Goal: Information Seeking & Learning: Learn about a topic

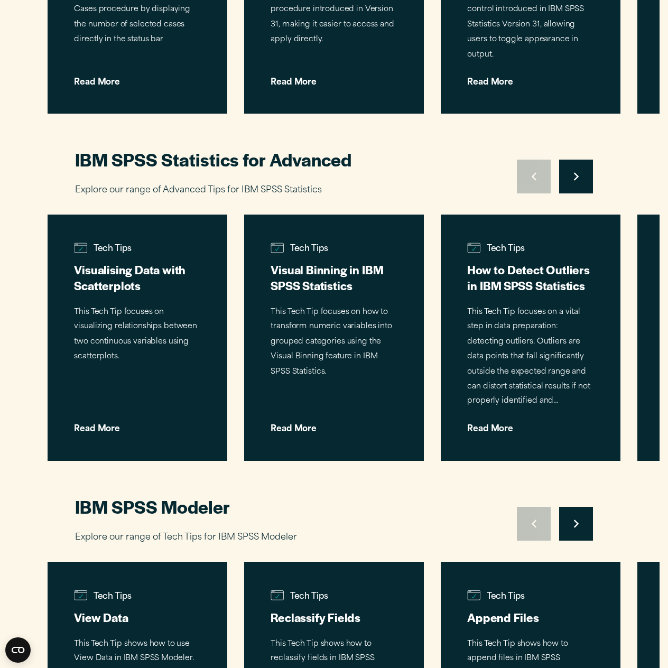
scroll to position [669, 0]
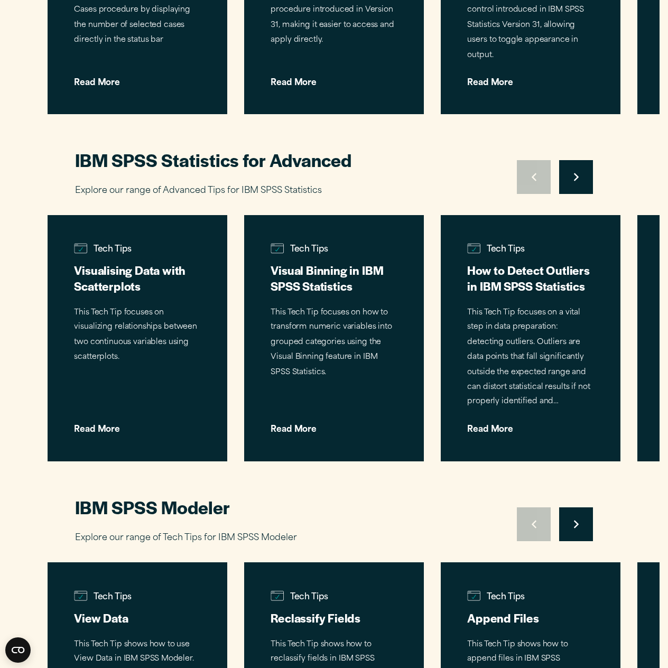
click at [572, 182] on button "Move to next slide" at bounding box center [576, 177] width 34 height 34
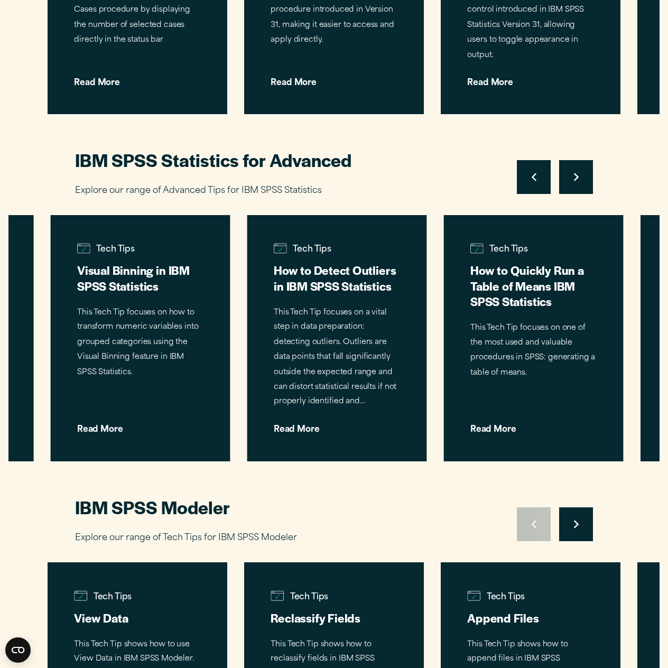
click at [572, 182] on button "Move to next slide" at bounding box center [576, 177] width 34 height 34
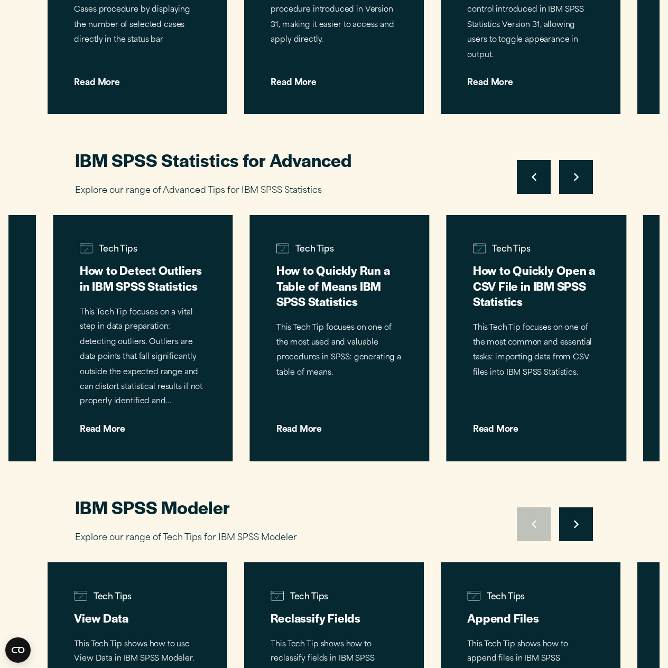
click at [572, 182] on button "Move to next slide" at bounding box center [576, 177] width 34 height 34
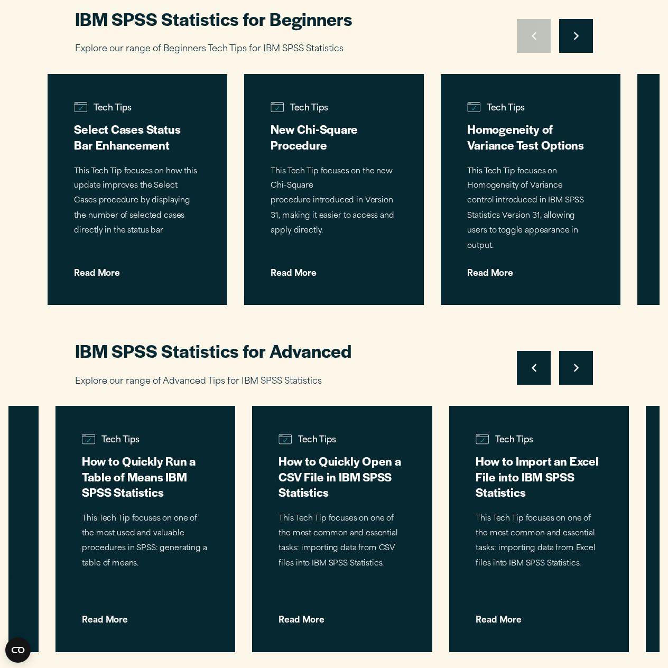
scroll to position [477, 0]
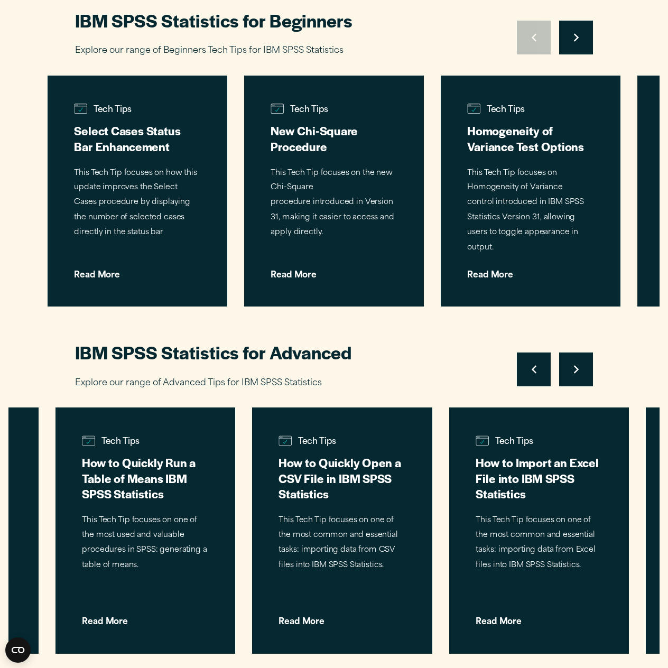
click at [576, 44] on button "Move to next slide" at bounding box center [576, 38] width 34 height 34
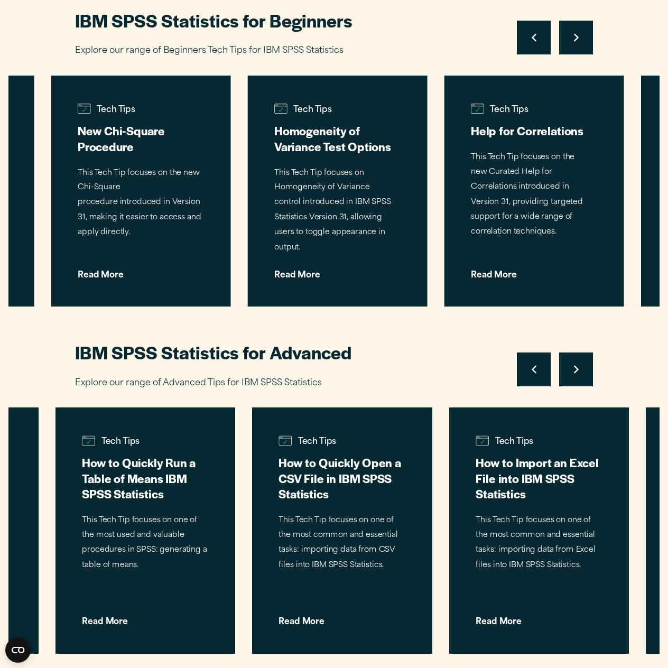
click at [576, 44] on button "Move to next slide" at bounding box center [576, 38] width 34 height 34
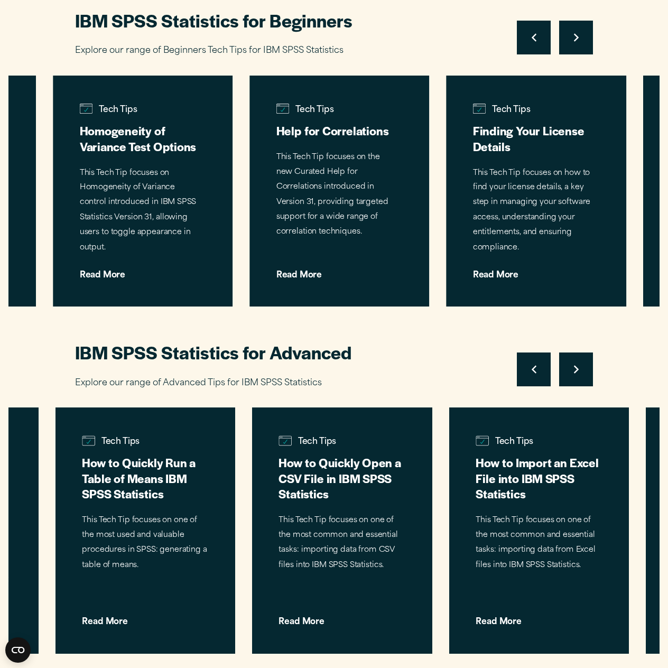
click at [576, 44] on button "Move to next slide" at bounding box center [576, 38] width 34 height 34
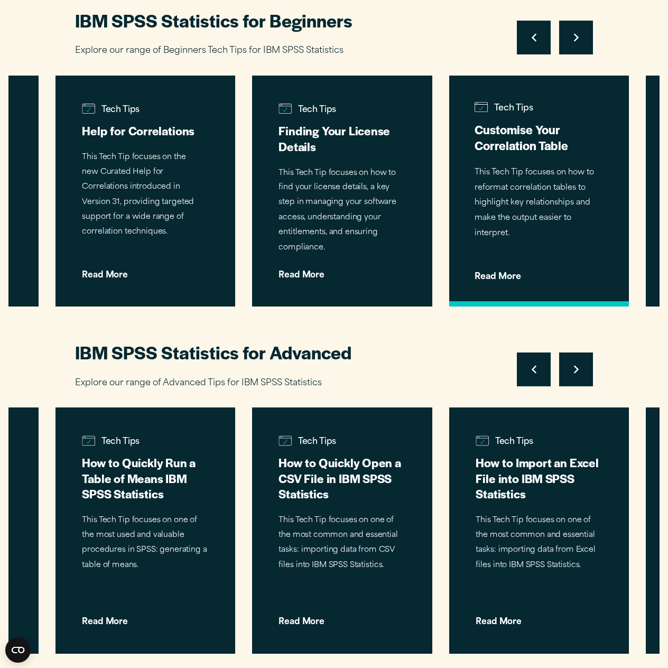
click at [540, 180] on p "This Tech Tip focuses on how to reformat correlation tables to highlight key re…" at bounding box center [538, 203] width 129 height 76
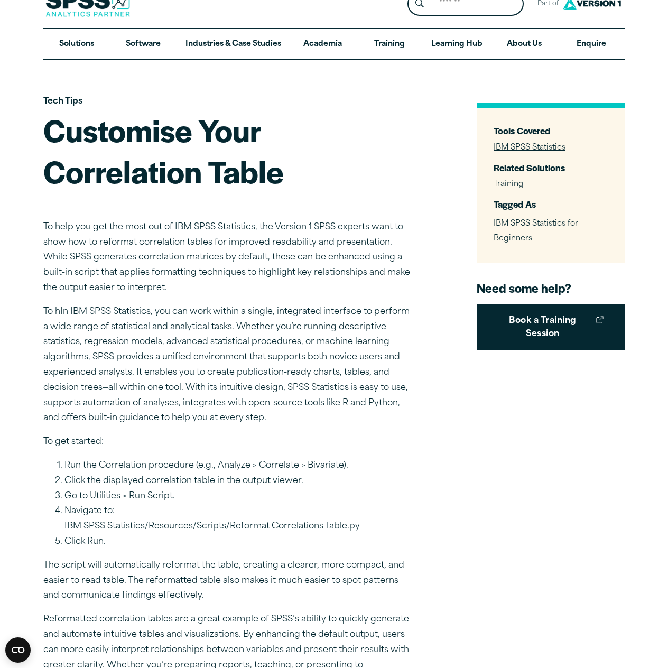
scroll to position [22, 0]
